Goal: Transaction & Acquisition: Purchase product/service

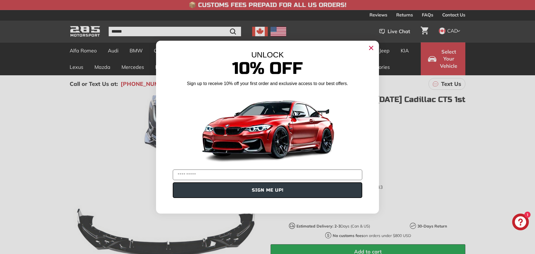
click at [372, 50] on circle "Close dialog" at bounding box center [371, 47] width 8 height 8
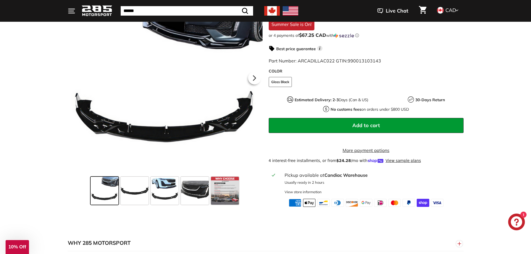
scroll to position [139, 0]
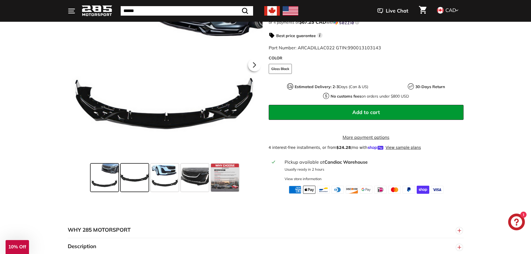
click at [137, 192] on span at bounding box center [135, 178] width 28 height 28
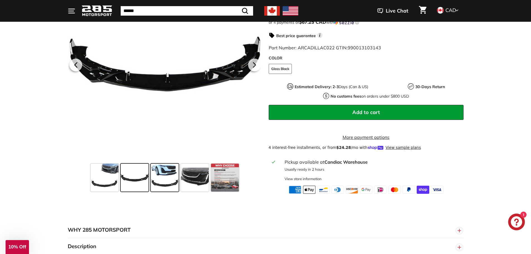
click at [157, 189] on span at bounding box center [165, 178] width 28 height 28
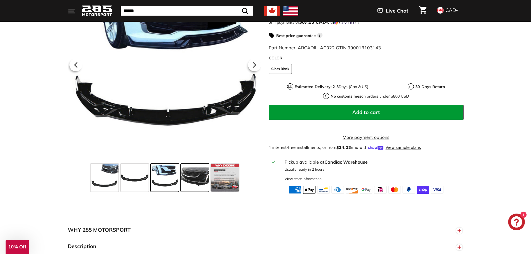
click at [189, 187] on span at bounding box center [195, 178] width 28 height 28
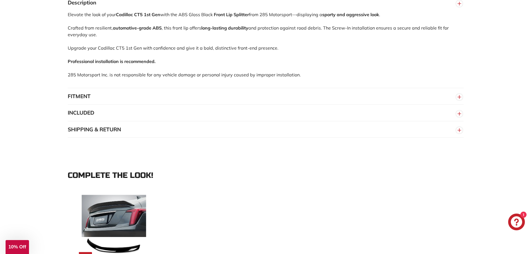
scroll to position [390, 0]
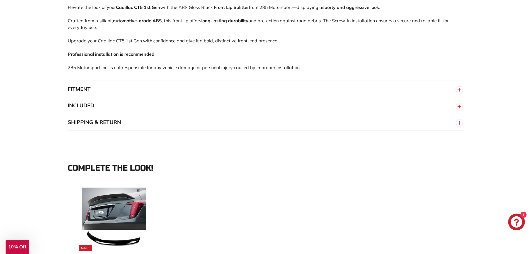
click at [459, 93] on circle "button" at bounding box center [459, 90] width 6 height 6
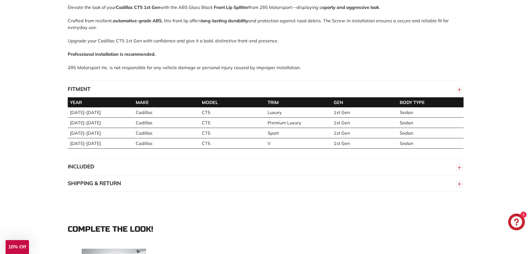
click at [460, 93] on circle "button" at bounding box center [459, 90] width 6 height 6
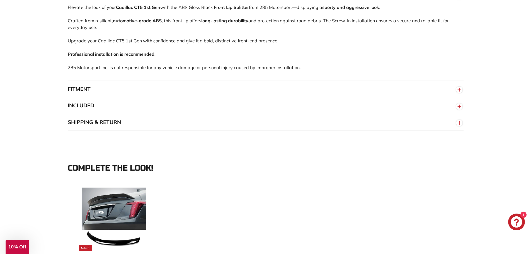
click at [460, 110] on circle "button" at bounding box center [459, 106] width 6 height 6
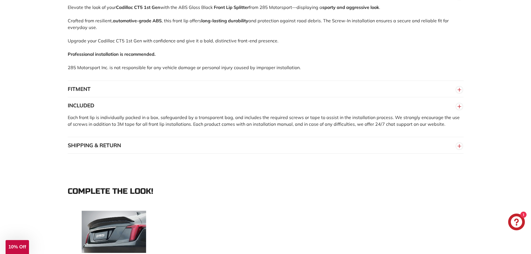
click at [460, 110] on circle "button" at bounding box center [459, 106] width 6 height 6
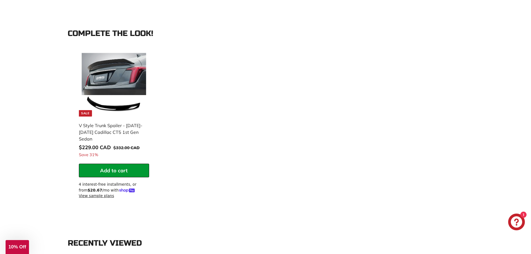
scroll to position [530, 0]
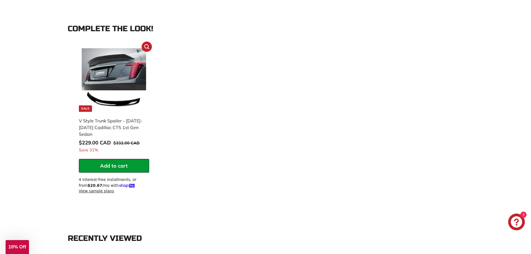
click at [101, 132] on div "V Style Trunk Spoiler - [DATE]-[DATE] Cadillac CT5 1st Gen Sedan" at bounding box center [111, 127] width 65 height 20
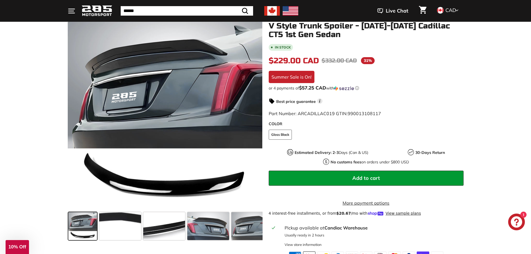
scroll to position [84, 0]
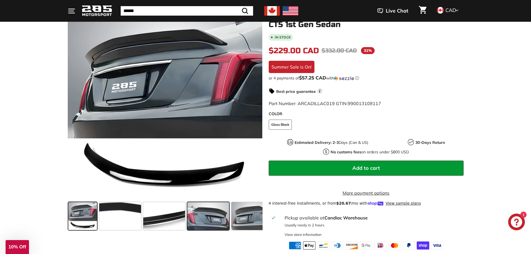
click at [199, 216] on span at bounding box center [208, 216] width 42 height 28
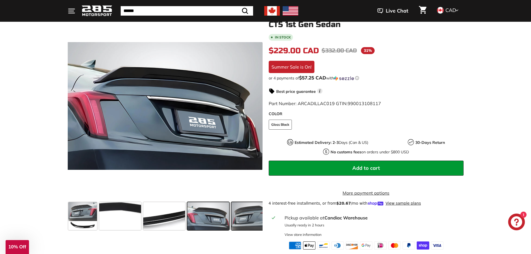
click at [239, 219] on span at bounding box center [252, 216] width 42 height 28
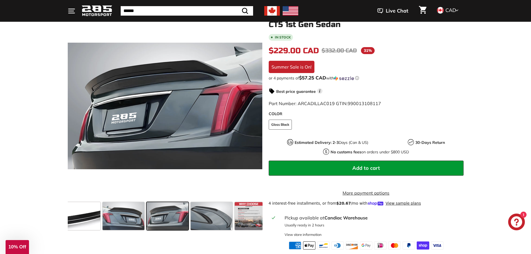
scroll to position [0, 86]
click at [90, 219] on span at bounding box center [78, 216] width 42 height 28
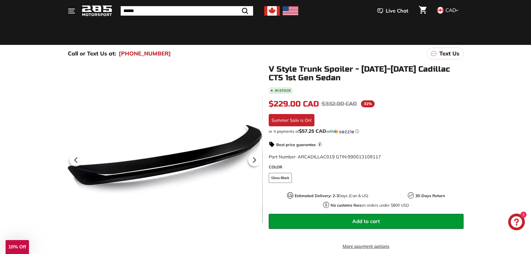
scroll to position [28, 0]
